Goal: Information Seeking & Learning: Learn about a topic

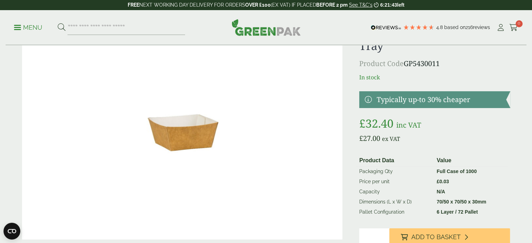
scroll to position [35, 0]
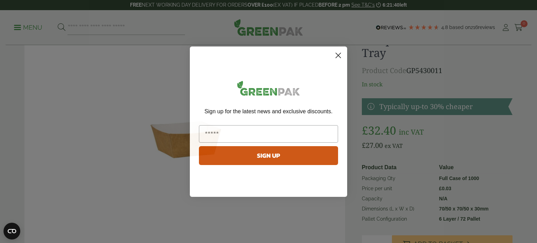
click at [338, 57] on circle "Close dialog" at bounding box center [339, 55] width 12 height 12
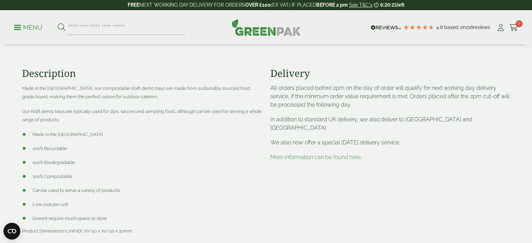
scroll to position [70, 0]
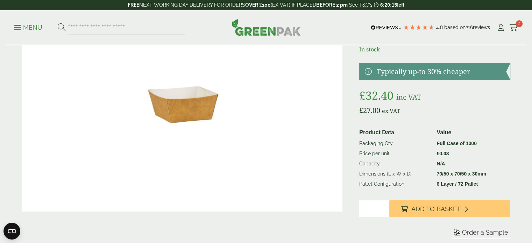
click at [259, 28] on img at bounding box center [265, 27] width 69 height 17
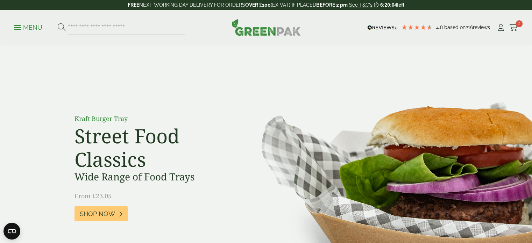
click at [21, 27] on p "Menu" at bounding box center [28, 27] width 28 height 8
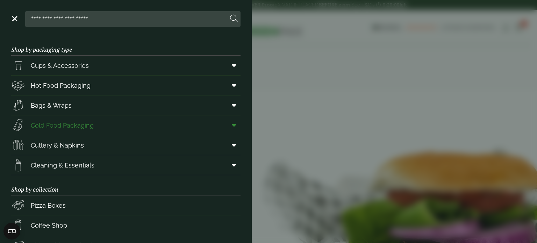
click at [51, 123] on span "Cold Food Packaging" at bounding box center [62, 125] width 63 height 9
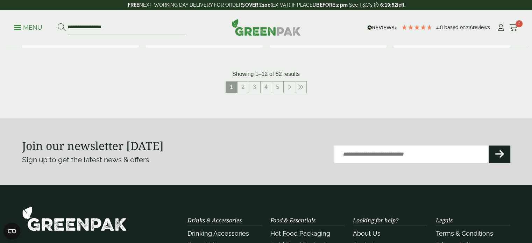
scroll to position [839, 0]
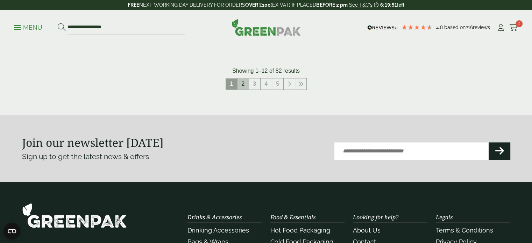
click at [245, 88] on link "2" at bounding box center [242, 83] width 11 height 11
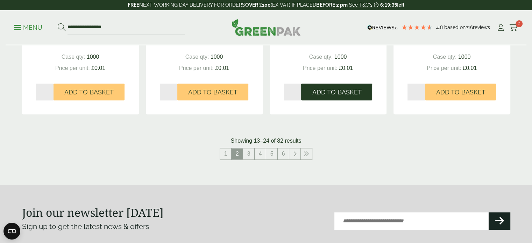
scroll to position [804, 0]
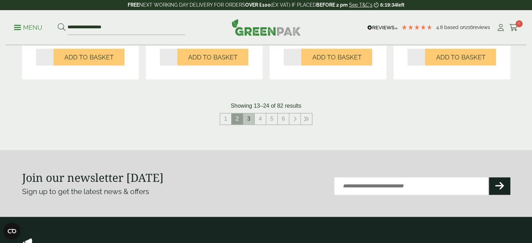
click at [244, 114] on link "3" at bounding box center [248, 118] width 11 height 11
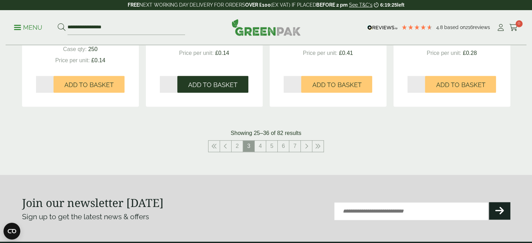
scroll to position [804, 0]
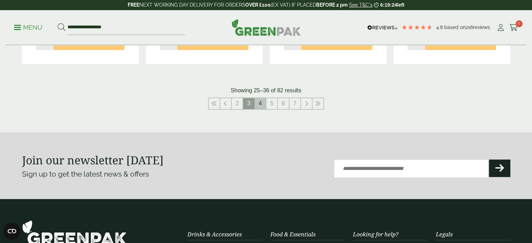
click at [260, 104] on link "4" at bounding box center [260, 103] width 11 height 11
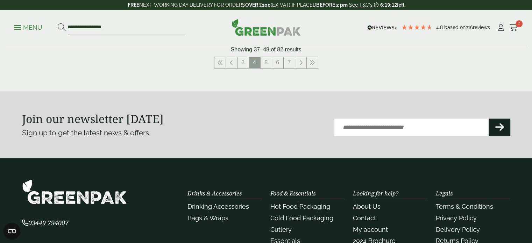
scroll to position [874, 0]
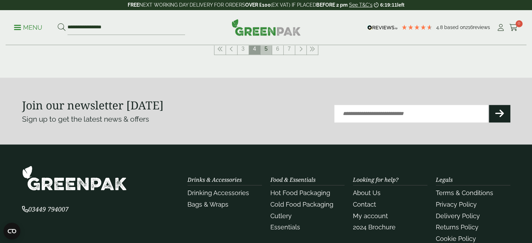
click at [268, 49] on link "5" at bounding box center [266, 48] width 11 height 11
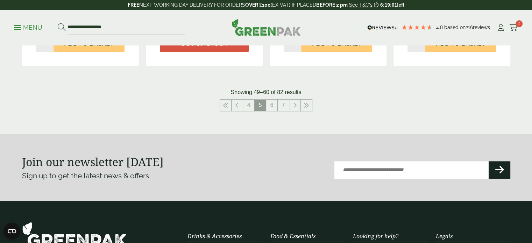
scroll to position [839, 0]
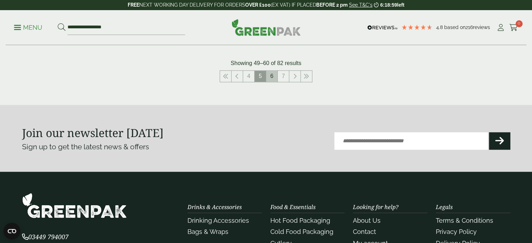
click at [275, 75] on link "6" at bounding box center [271, 76] width 11 height 11
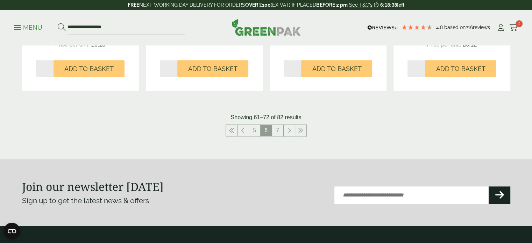
scroll to position [839, 0]
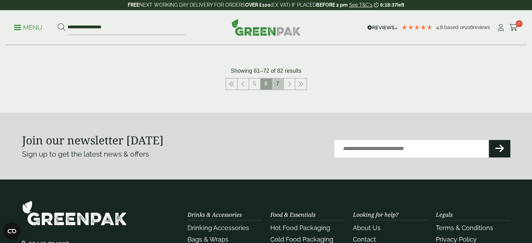
click at [280, 85] on link "7" at bounding box center [277, 83] width 11 height 11
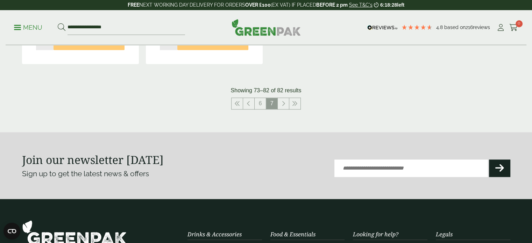
scroll to position [874, 0]
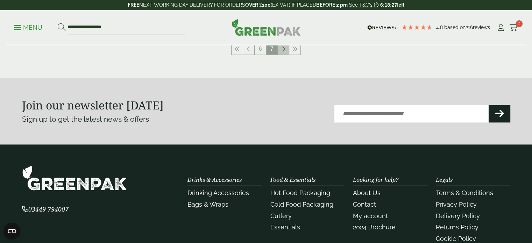
click at [283, 47] on icon at bounding box center [282, 49] width 3 height 6
